Goal: Transaction & Acquisition: Purchase product/service

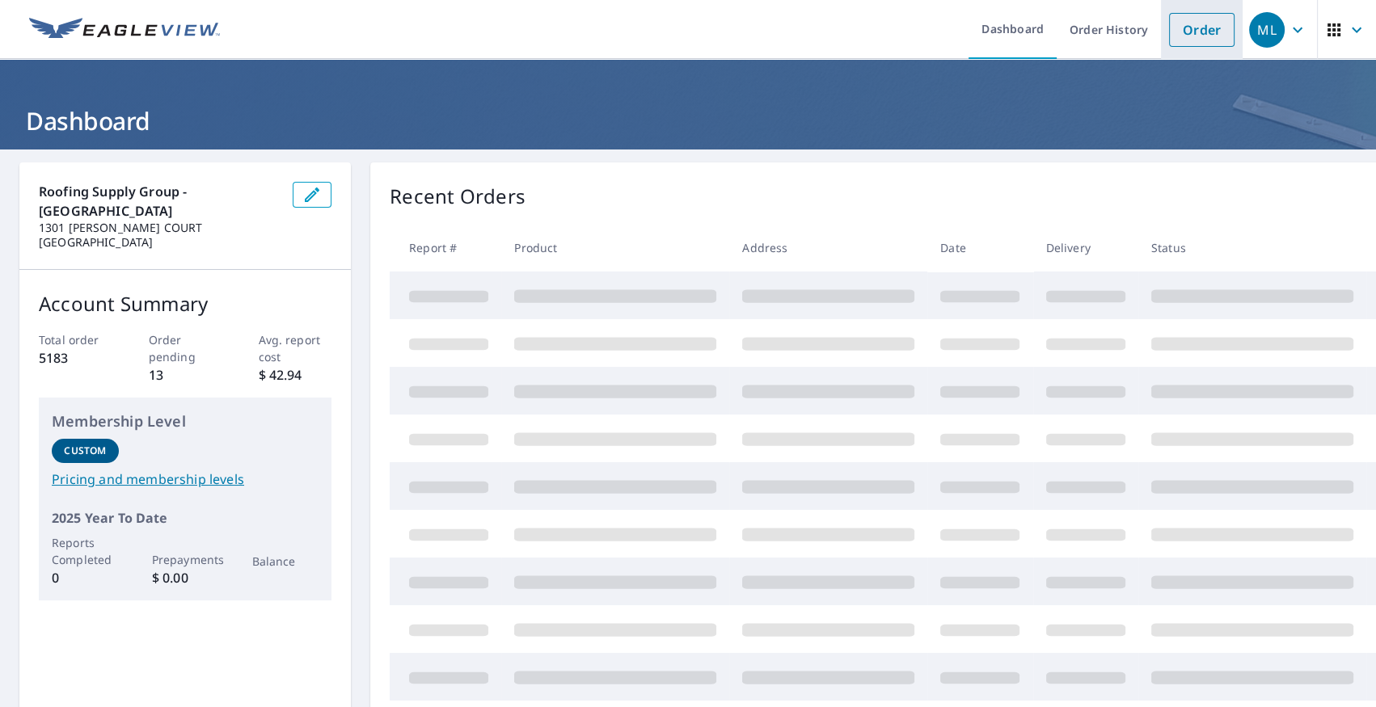
click at [1169, 23] on link "Order" at bounding box center [1201, 30] width 65 height 34
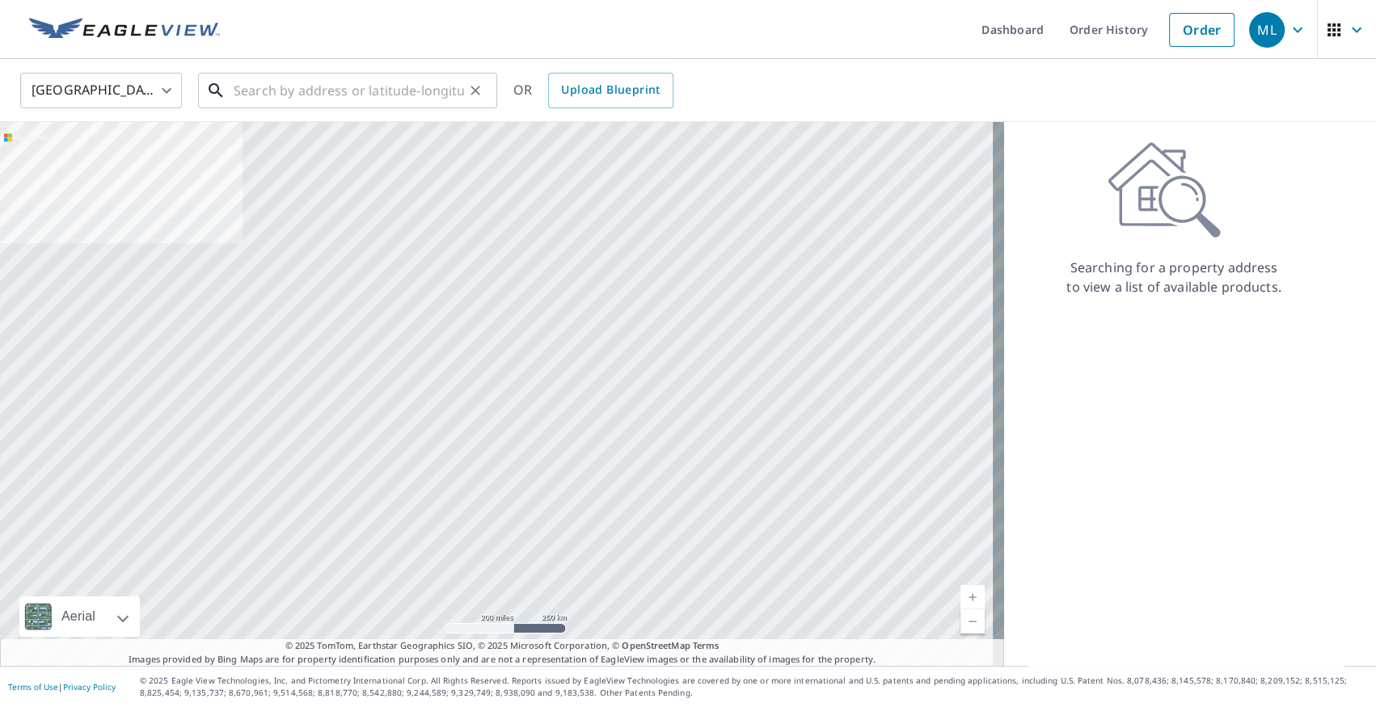
click at [452, 83] on input "text" at bounding box center [349, 90] width 230 height 45
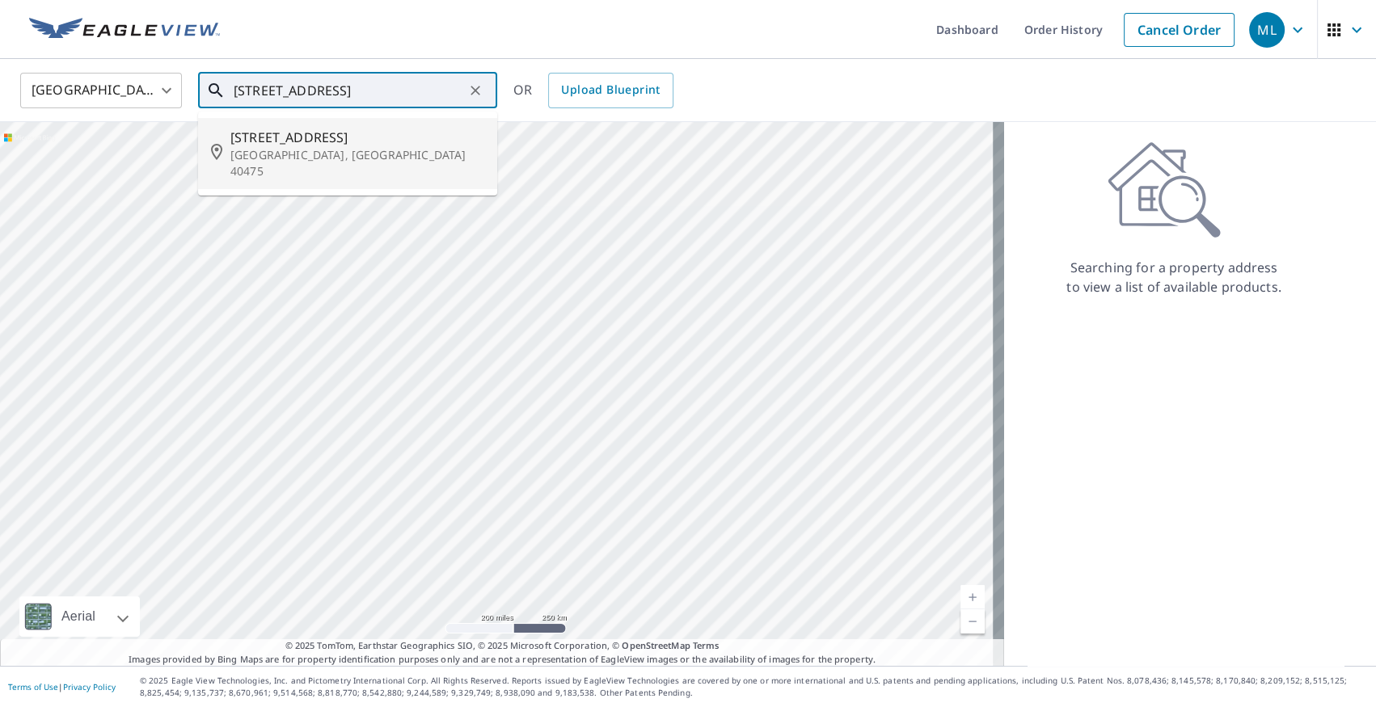
click at [403, 137] on span "[STREET_ADDRESS]" at bounding box center [357, 137] width 254 height 19
type input "[STREET_ADDRESS]"
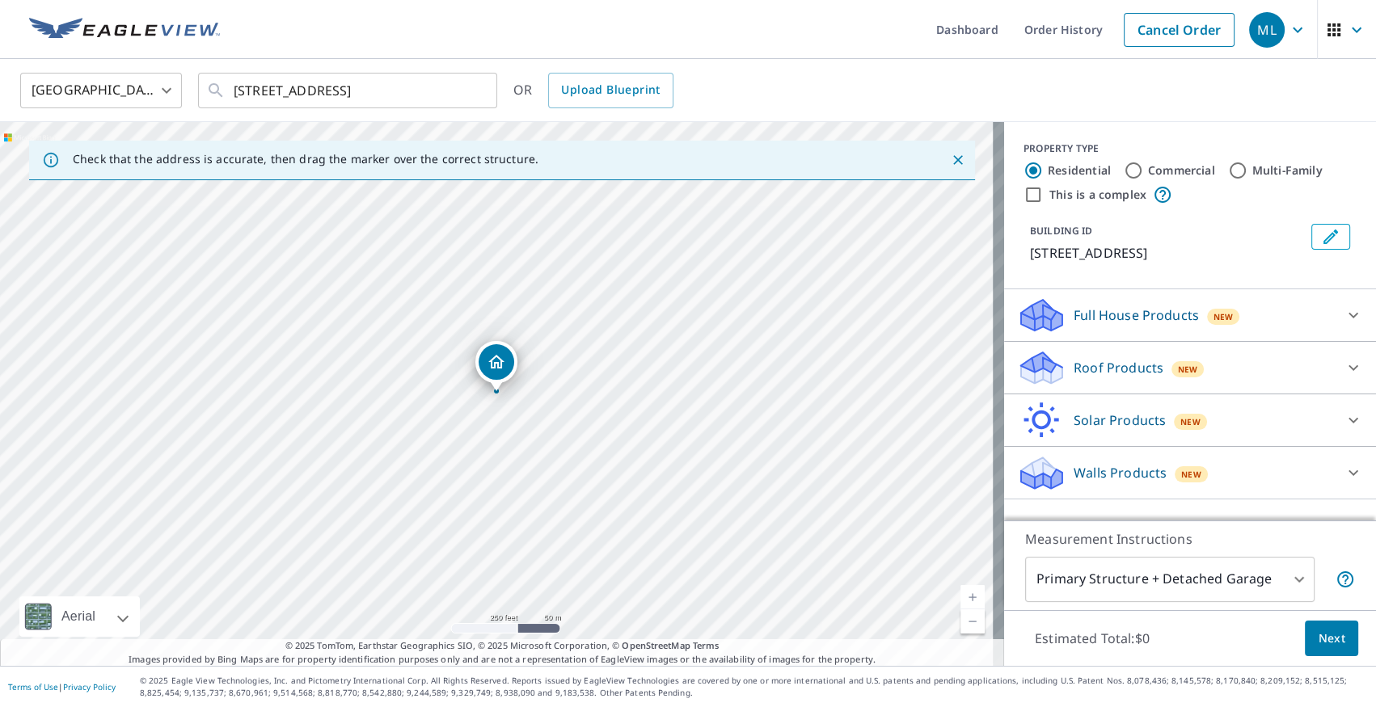
click at [1171, 362] on div "New" at bounding box center [1187, 367] width 33 height 19
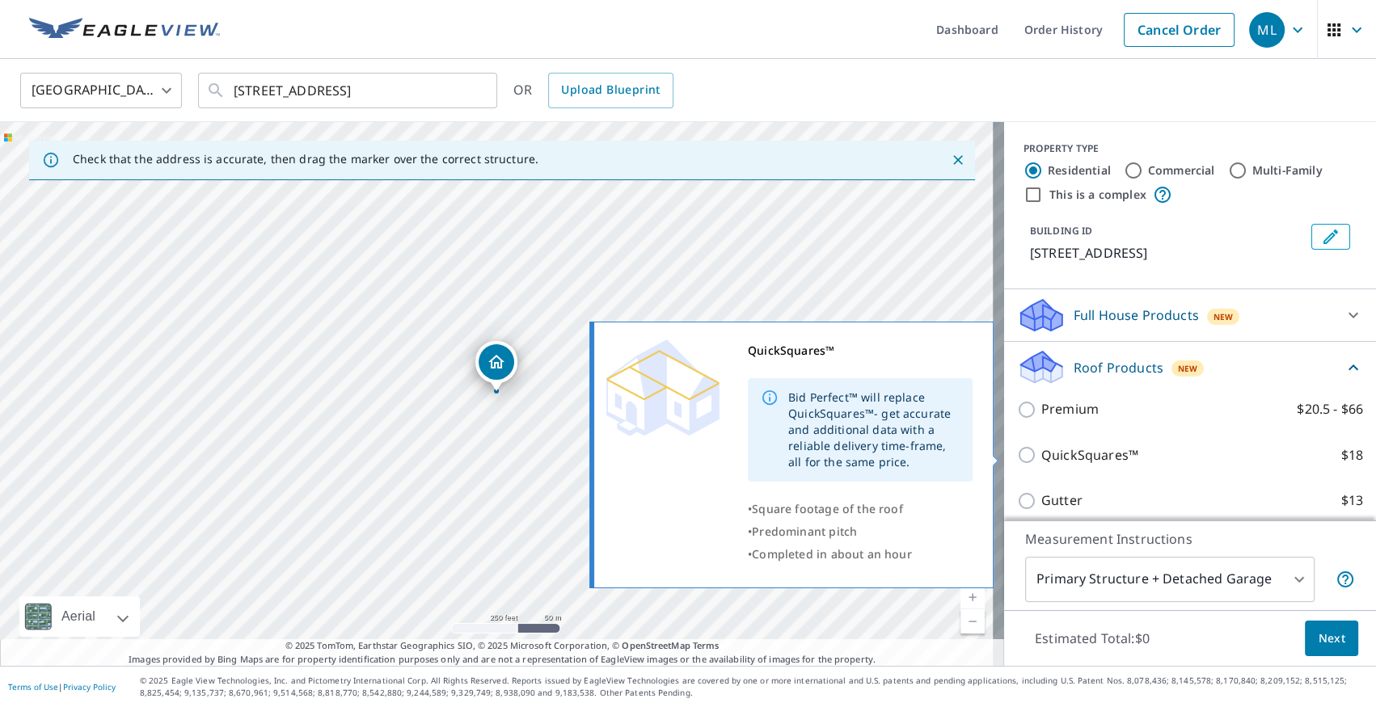
click at [1102, 453] on p "QuickSquares™" at bounding box center [1089, 455] width 97 height 20
click at [1041, 453] on input "QuickSquares™ $18" at bounding box center [1029, 454] width 24 height 19
checkbox input "true"
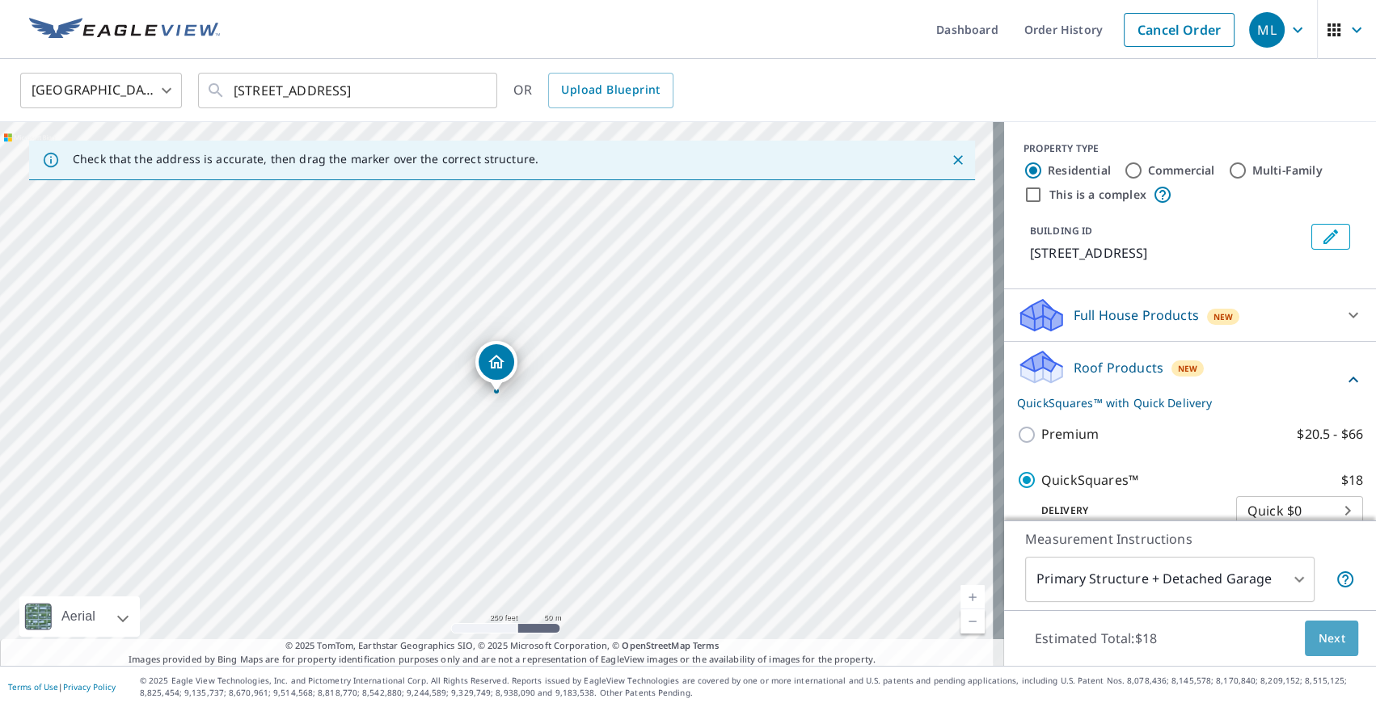
click at [1332, 640] on span "Next" at bounding box center [1330, 639] width 27 height 20
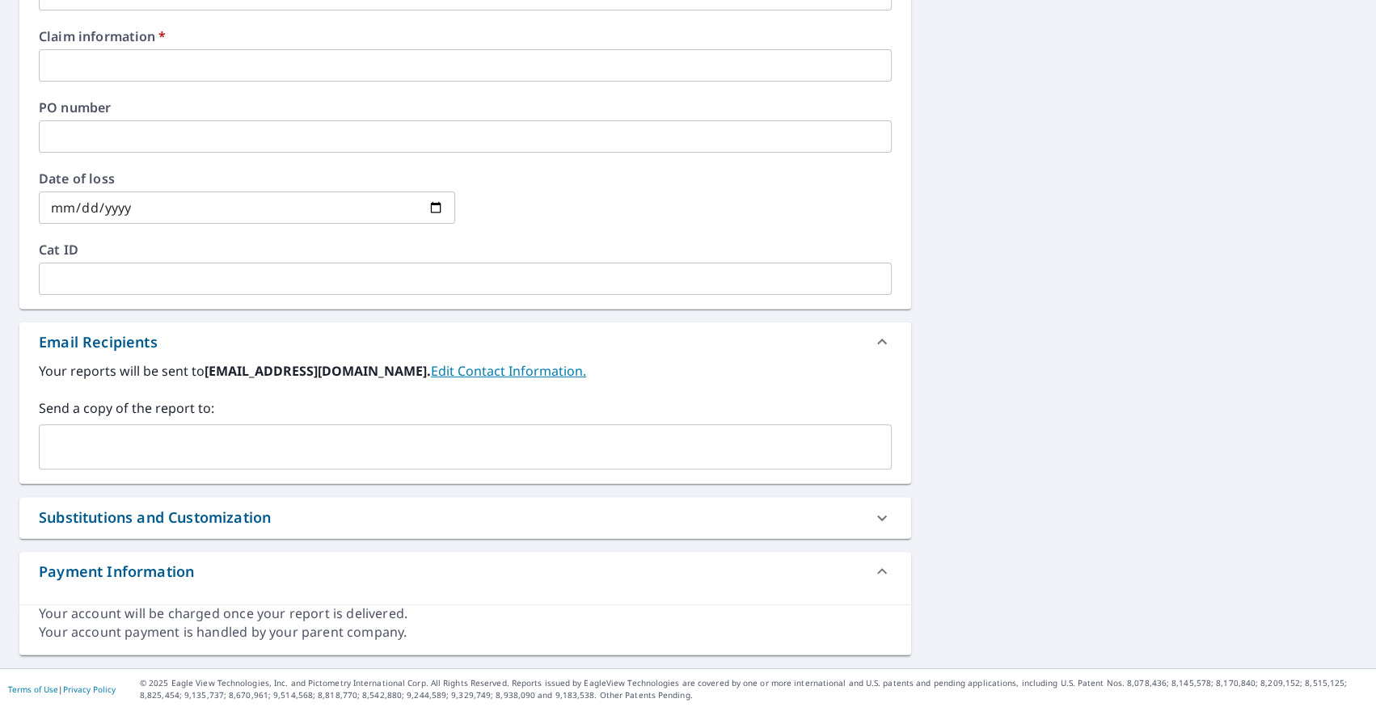
scroll to position [525, 0]
click at [242, 451] on input "text" at bounding box center [453, 446] width 814 height 31
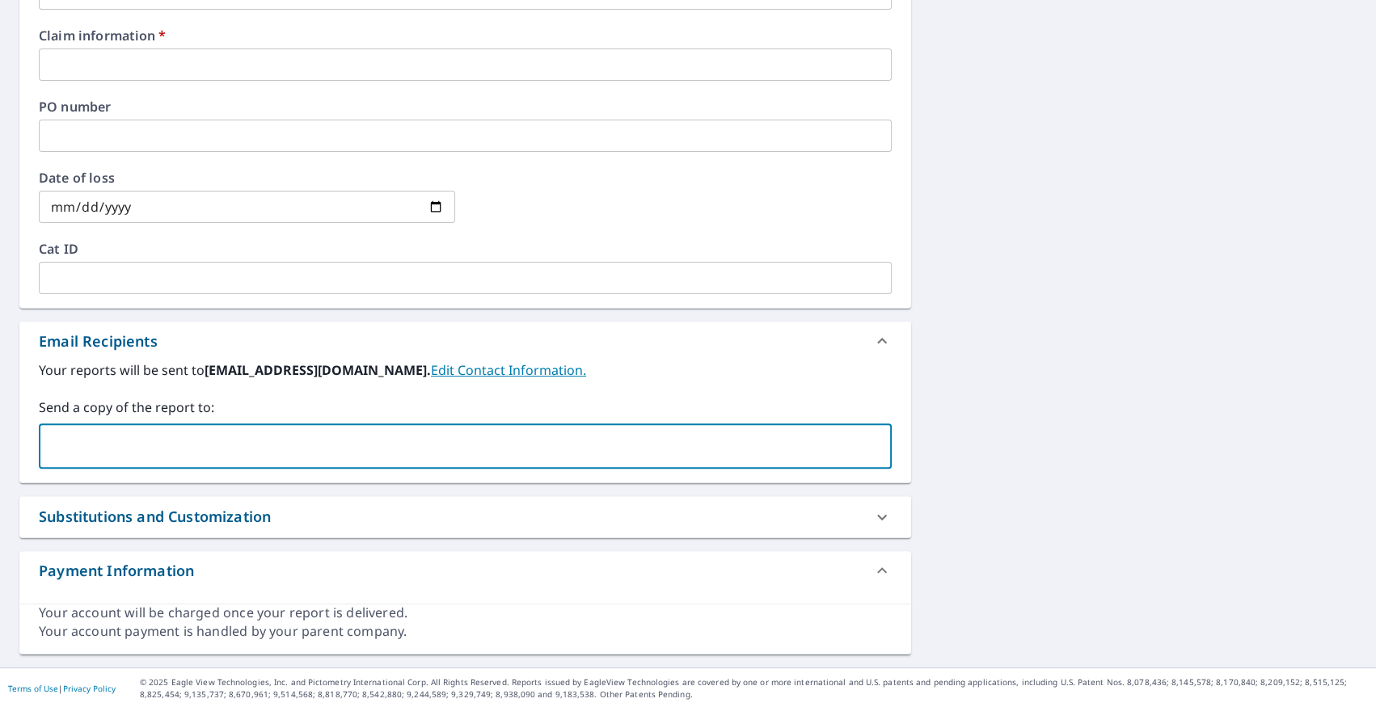
paste input "[EMAIL_ADDRESS][DOMAIN_NAME]"
drag, startPoint x: 78, startPoint y: 443, endPoint x: 23, endPoint y: 439, distance: 55.9
click at [23, 439] on div "Your reports will be sent to [EMAIL_ADDRESS][DOMAIN_NAME]. Edit Contact Informa…" at bounding box center [464, 421] width 891 height 122
type input "[EMAIL_ADDRESS][DOMAIN_NAME]"
checkbox input "true"
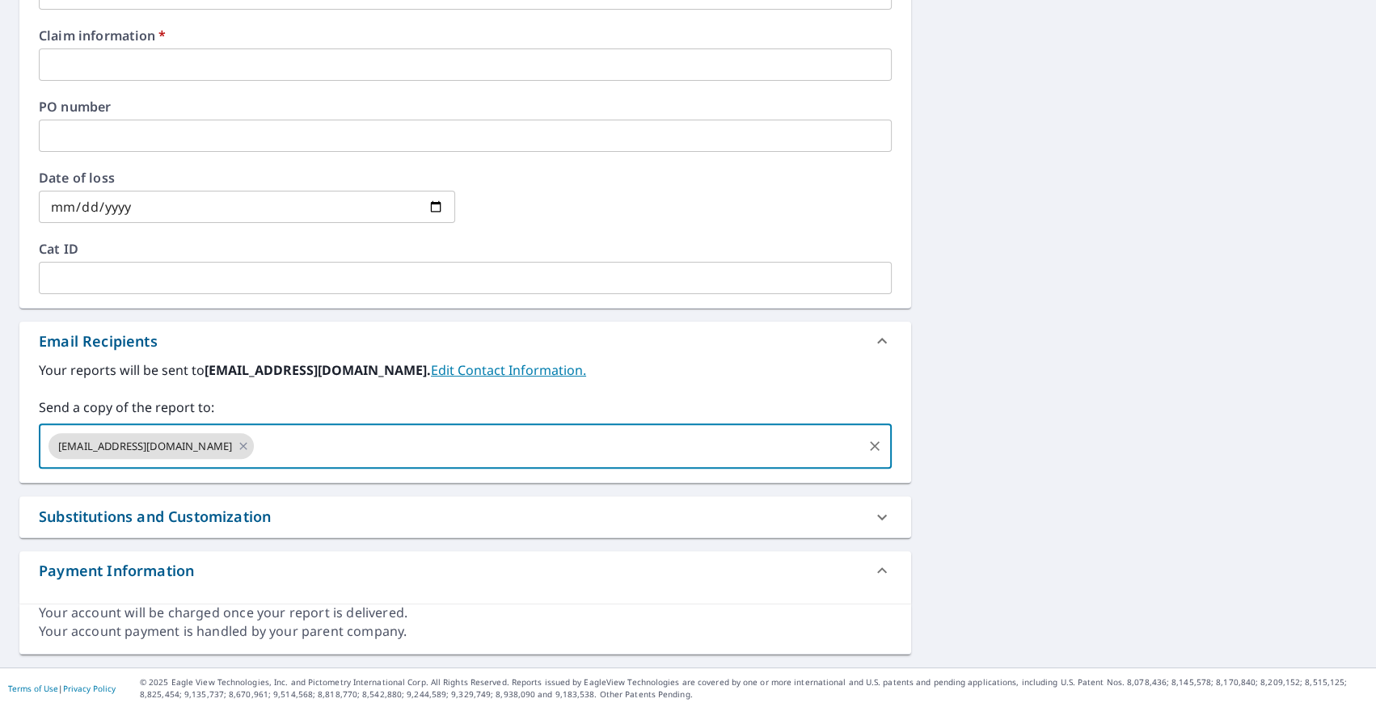
click at [234, 126] on input "text" at bounding box center [465, 136] width 853 height 32
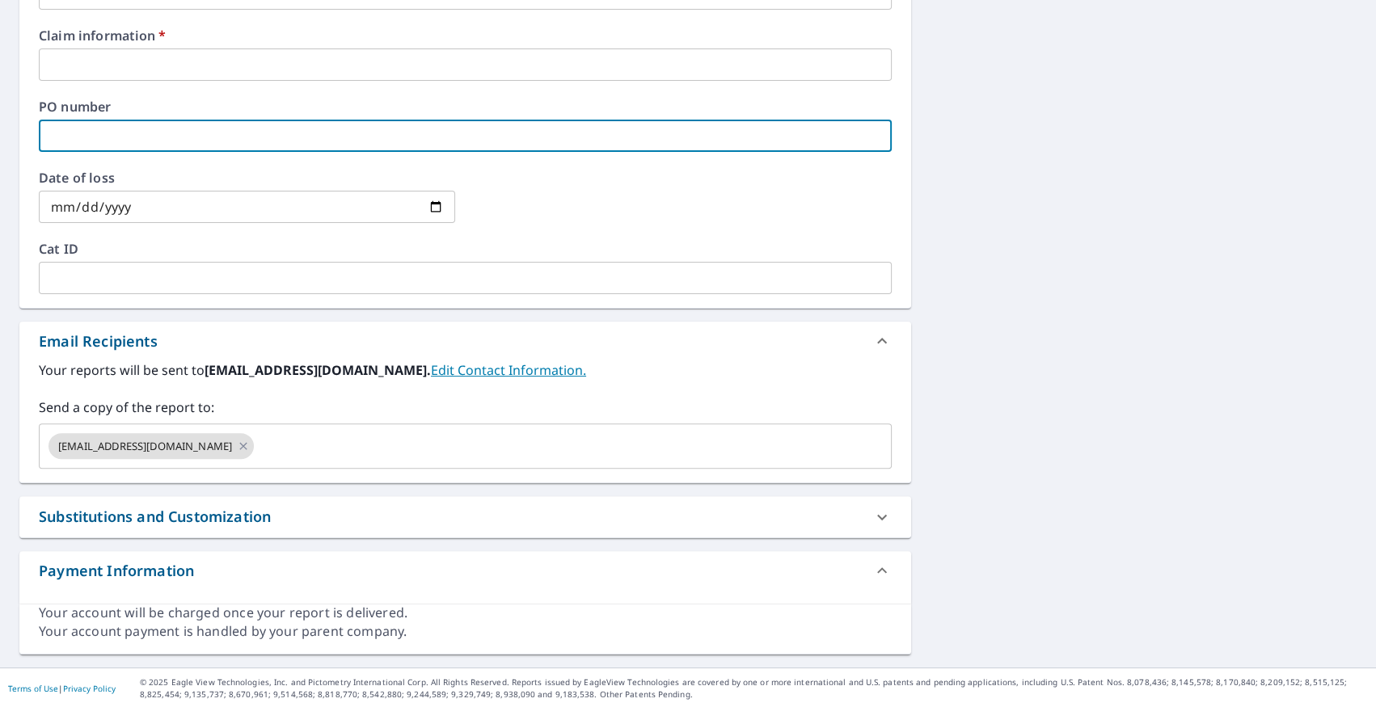
type input "bluegrass [STREET_ADDRESS][PERSON_NAME]"
type input "bluegrass"
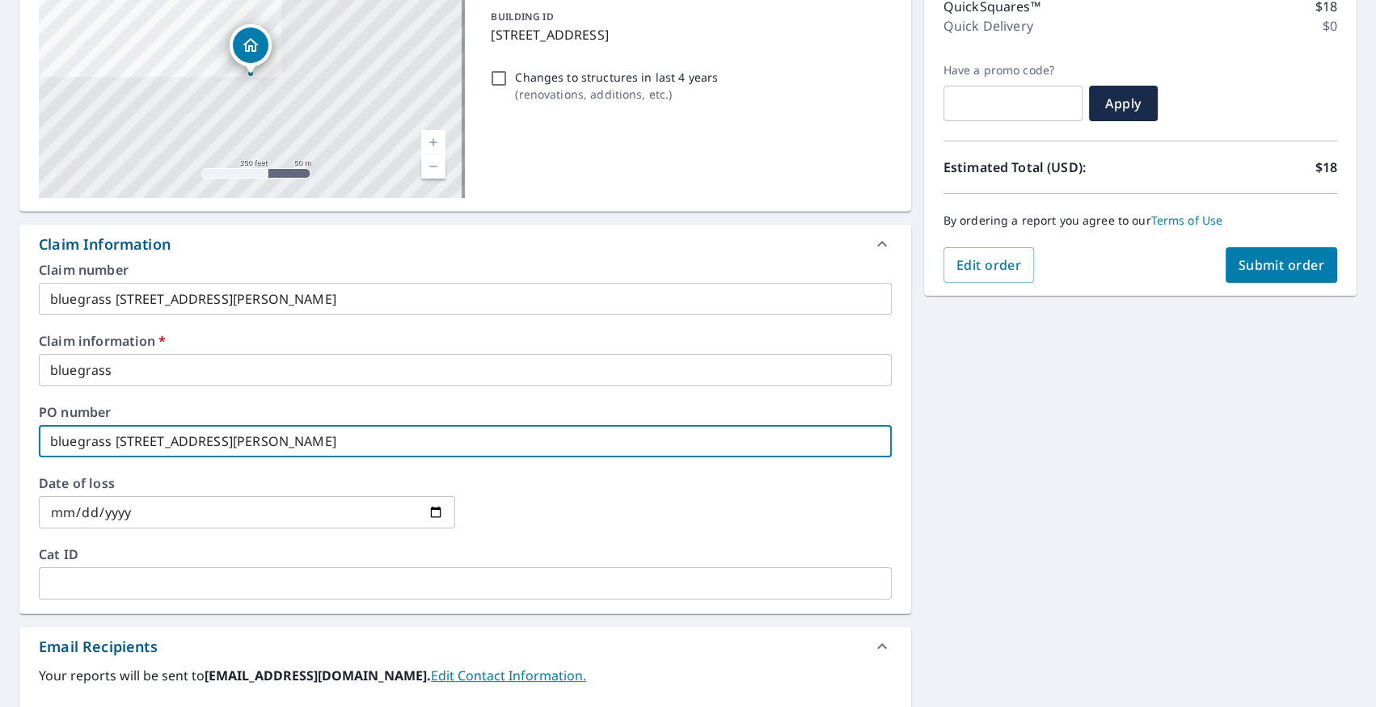
scroll to position [158, 0]
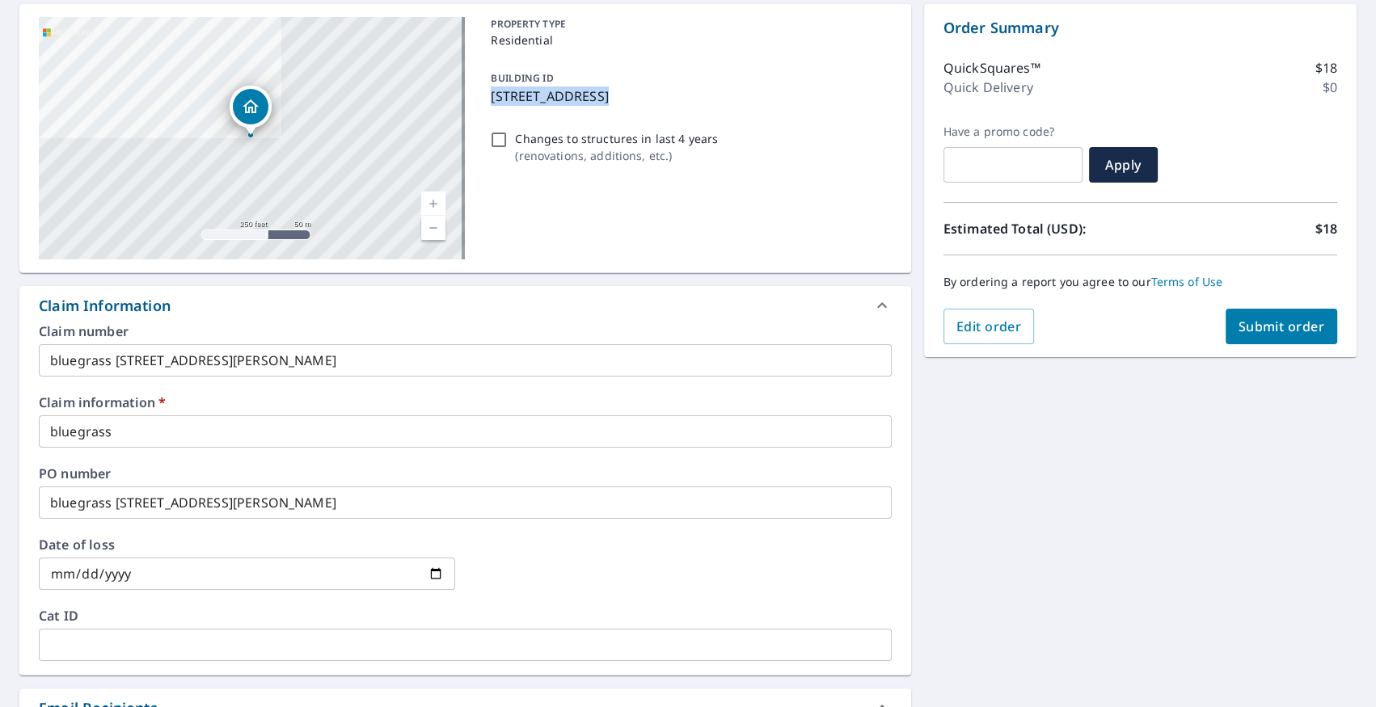
copy p "[STREET_ADDRESS]"
drag, startPoint x: 487, startPoint y: 96, endPoint x: 598, endPoint y: 105, distance: 111.9
click at [598, 105] on p "[STREET_ADDRESS]" at bounding box center [688, 95] width 394 height 19
checkbox input "true"
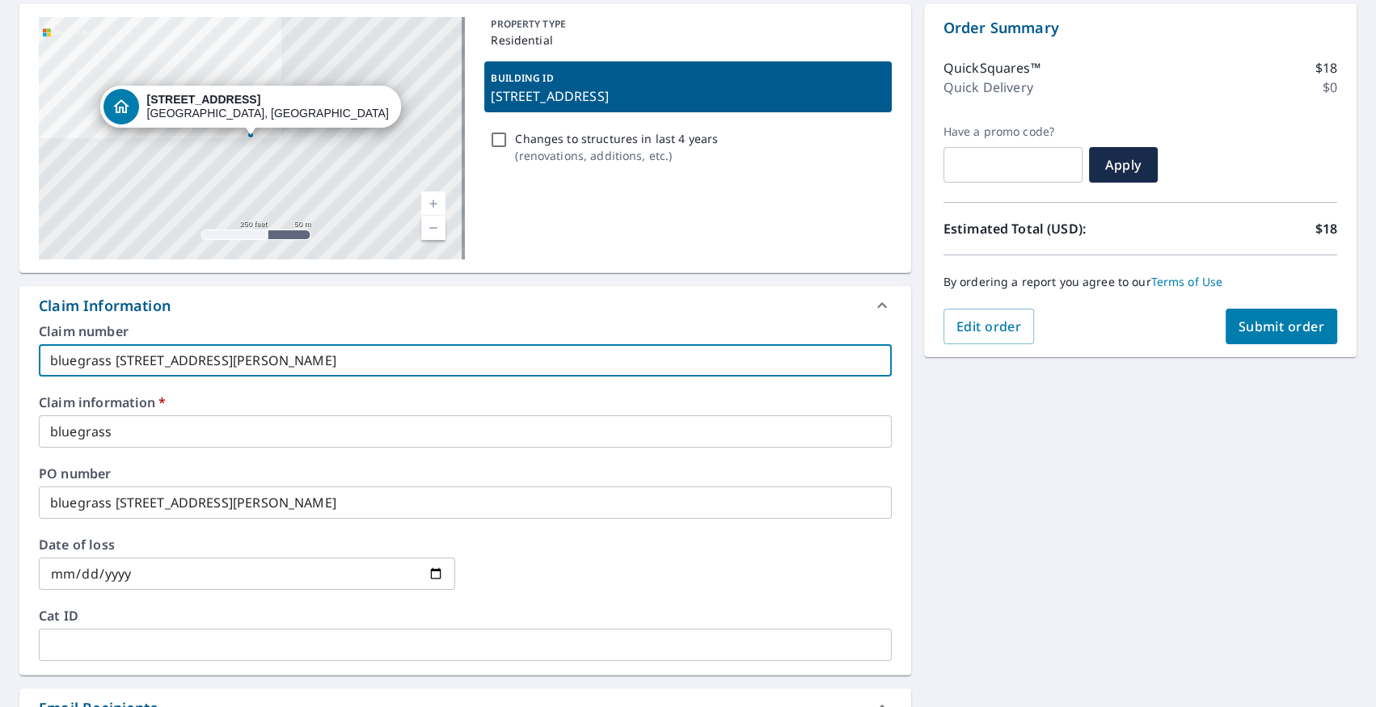
drag, startPoint x: 116, startPoint y: 360, endPoint x: 319, endPoint y: 352, distance: 203.8
click at [319, 352] on input "bluegrass [STREET_ADDRESS][PERSON_NAME]" at bounding box center [465, 360] width 853 height 32
paste input "[STREET_ADDRESS]"
type input "bluegrass [STREET_ADDRESS]"
checkbox input "true"
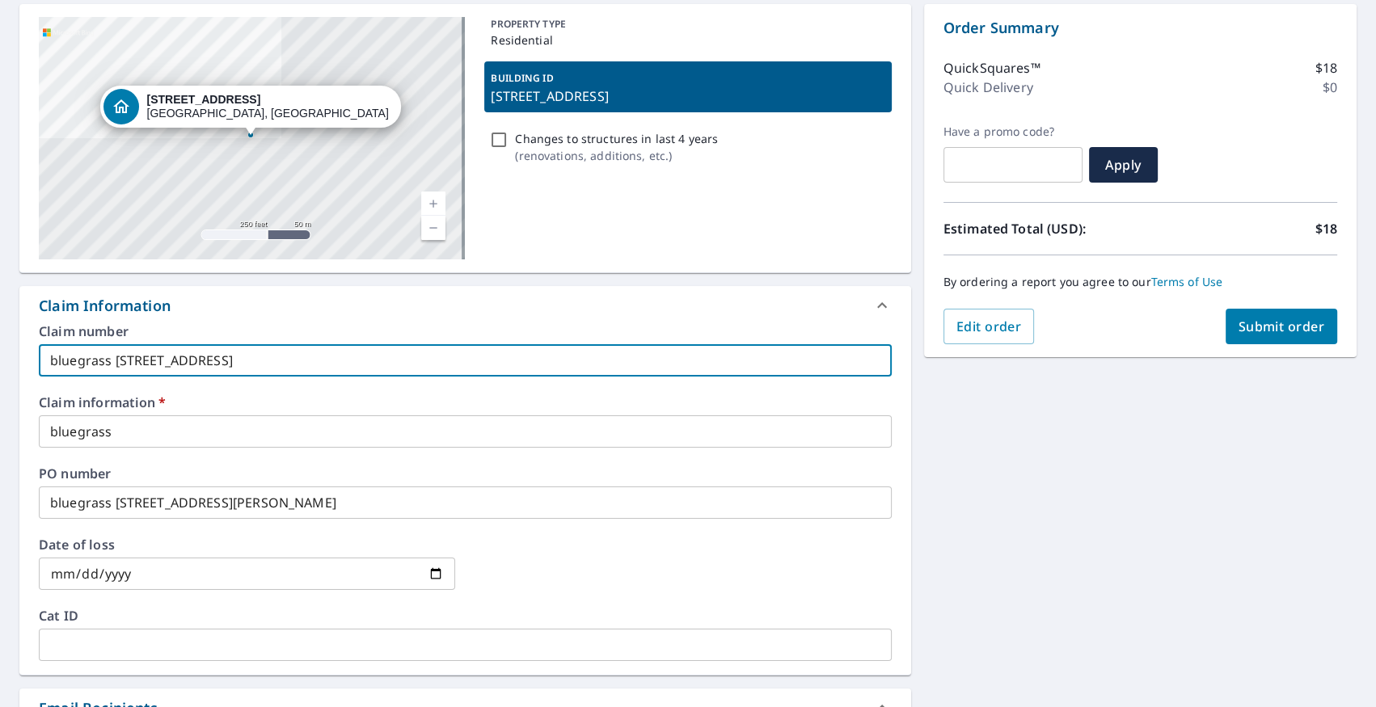
type input "bluegrass [STREET_ADDRESS]"
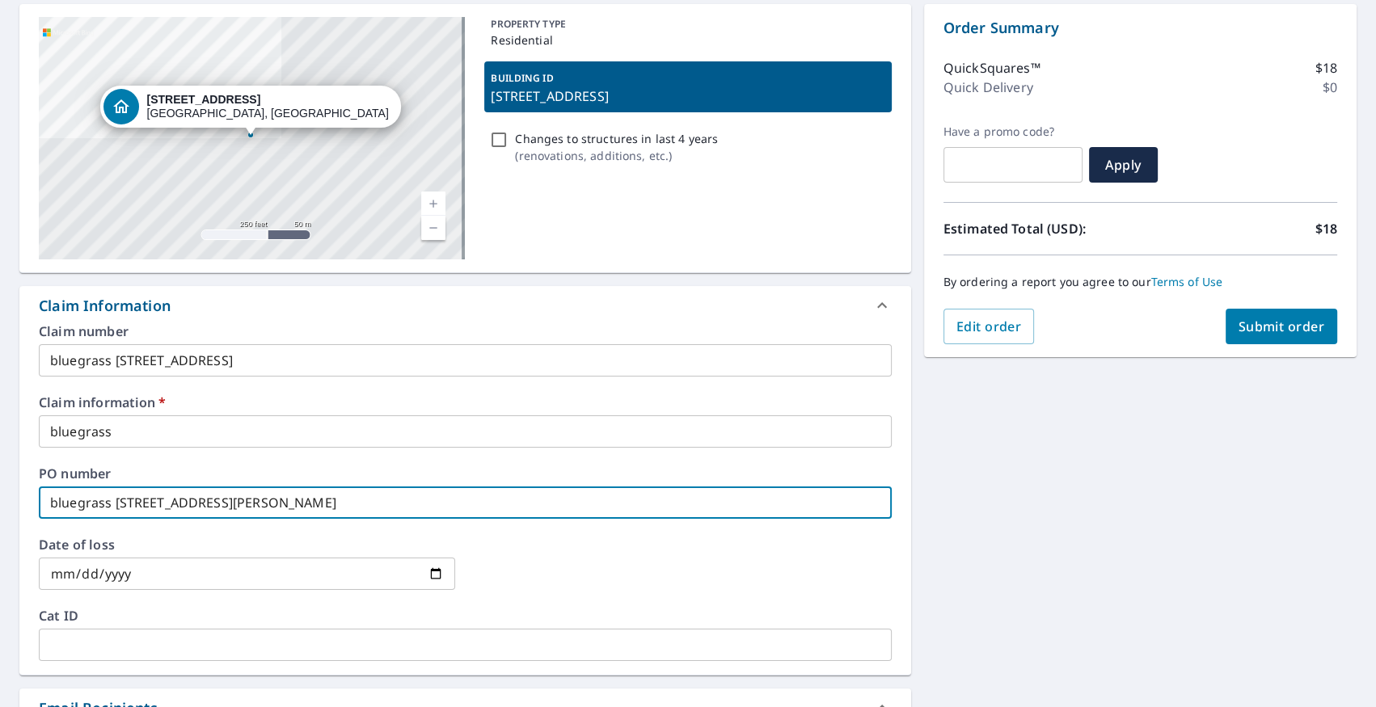
drag, startPoint x: 114, startPoint y: 503, endPoint x: 325, endPoint y: 498, distance: 211.0
click at [323, 498] on input "bluegrass [STREET_ADDRESS][PERSON_NAME]" at bounding box center [465, 503] width 853 height 32
paste input "[STREET_ADDRESS]"
type input "bluegrass [STREET_ADDRESS]"
checkbox input "true"
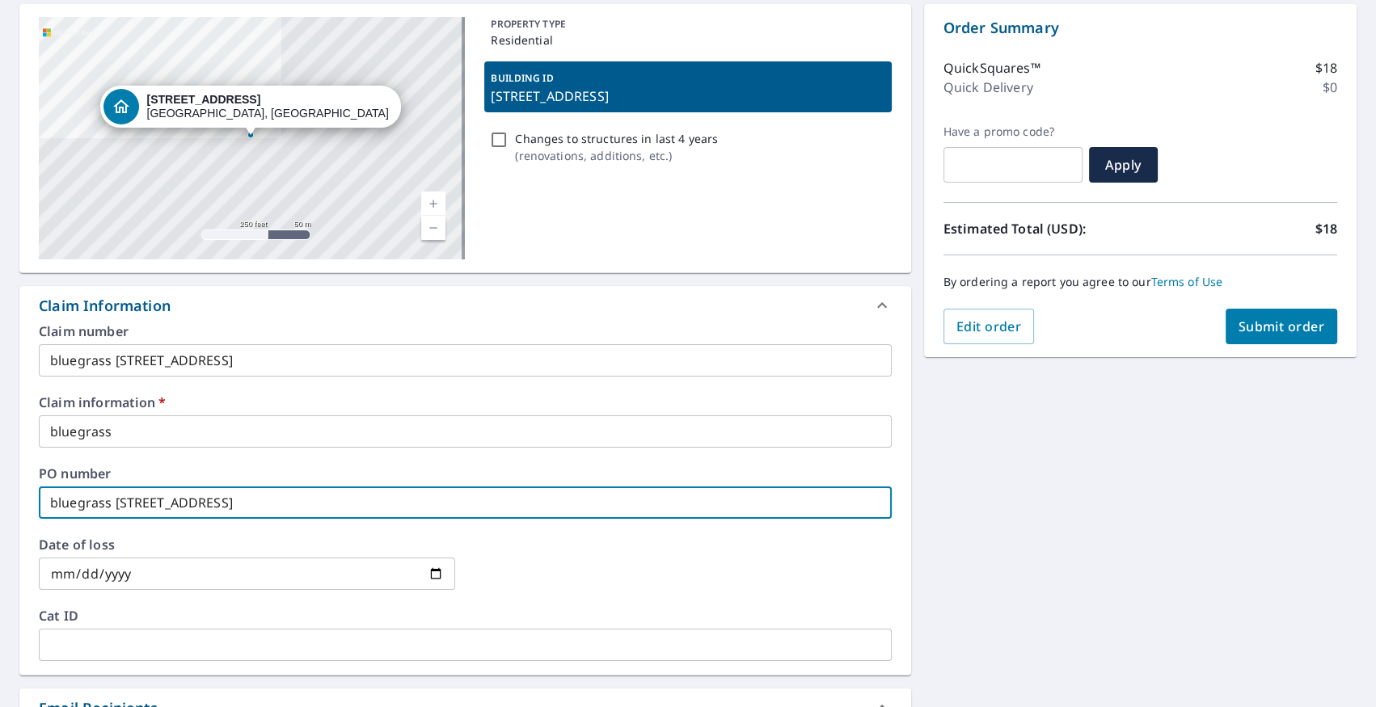
type input "bluegrass [STREET_ADDRESS]"
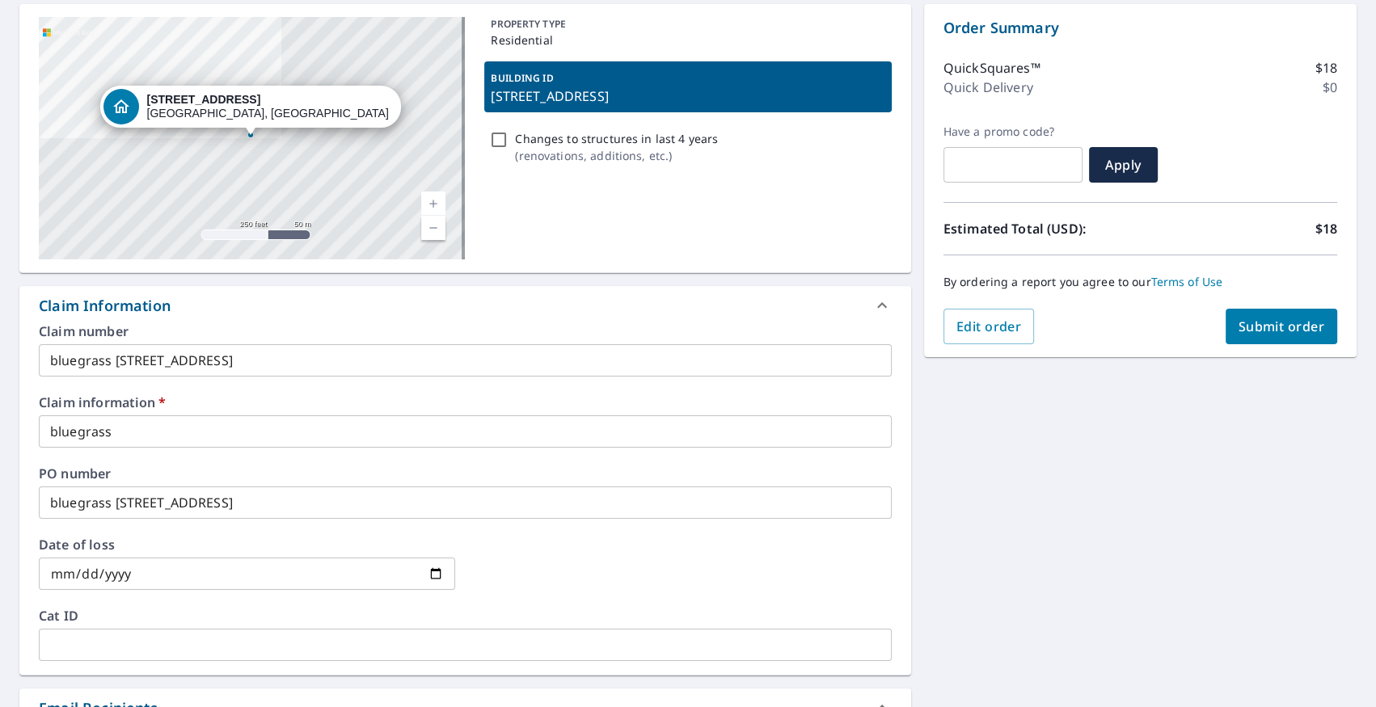
click at [1211, 335] on div "Edit order Submit order" at bounding box center [1140, 327] width 394 height 36
click at [1227, 339] on button "Submit order" at bounding box center [1281, 327] width 112 height 36
checkbox input "true"
